Goal: Information Seeking & Learning: Learn about a topic

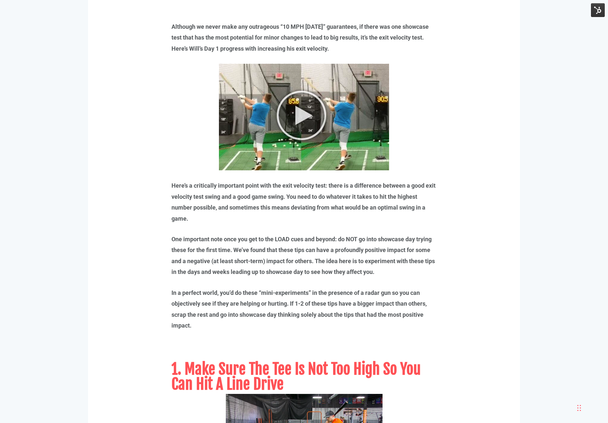
scroll to position [618, 0]
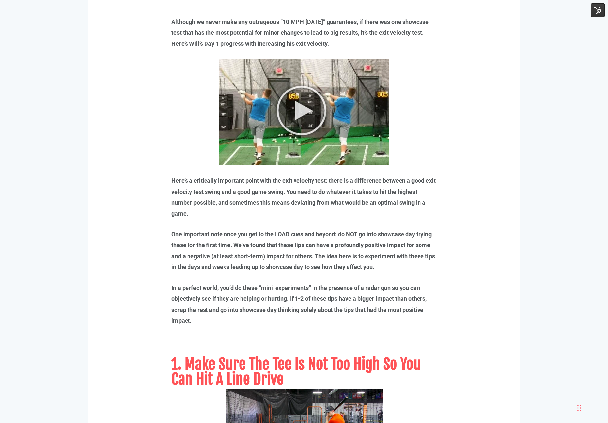
click at [308, 99] on img at bounding box center [304, 112] width 170 height 107
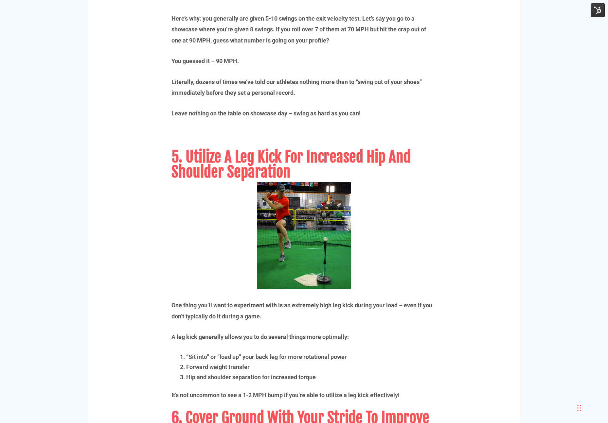
scroll to position [1852, 0]
click at [84, 245] on div "11 Tips For Increasing Exit Velocity BRX Performance Published on February 18, …" at bounding box center [304, 360] width 608 height 4425
